Goal: Task Accomplishment & Management: Use online tool/utility

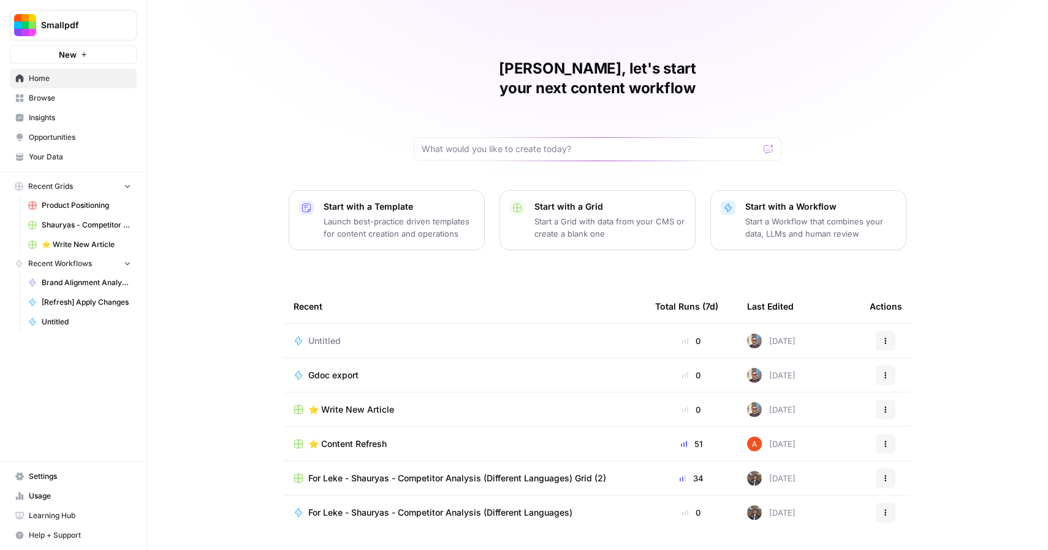
click at [81, 103] on span "Browse" at bounding box center [80, 98] width 102 height 11
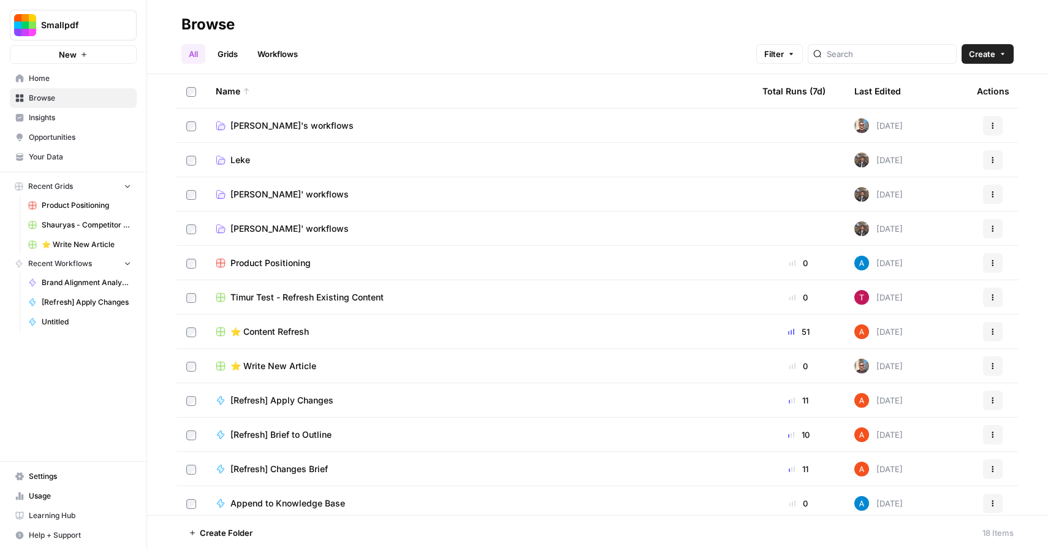
click at [281, 329] on span "⭐️ Content Refresh" at bounding box center [269, 331] width 78 height 12
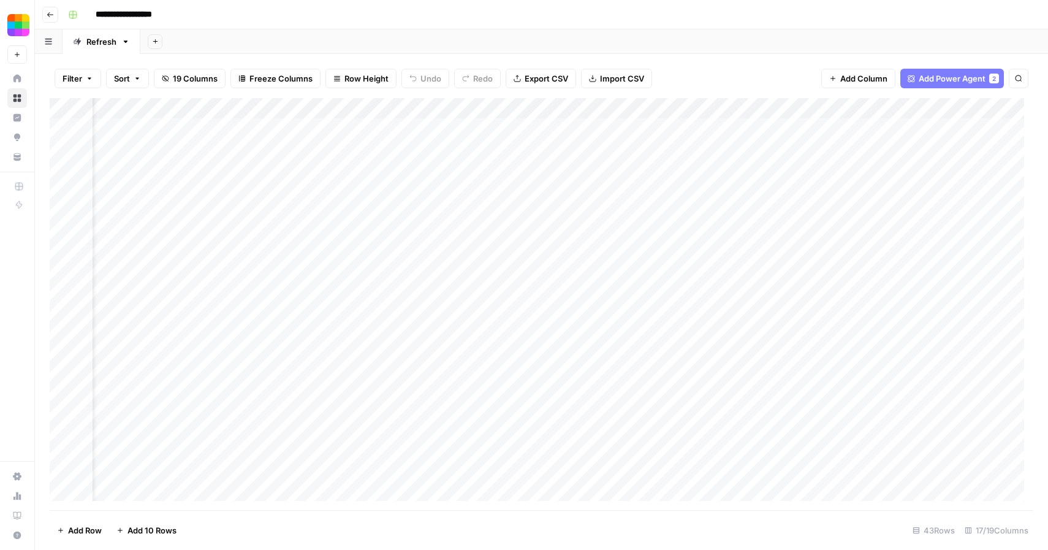
scroll to position [0, 25]
click at [454, 128] on div "Add Column" at bounding box center [542, 304] width 984 height 412
